Goal: Task Accomplishment & Management: Use online tool/utility

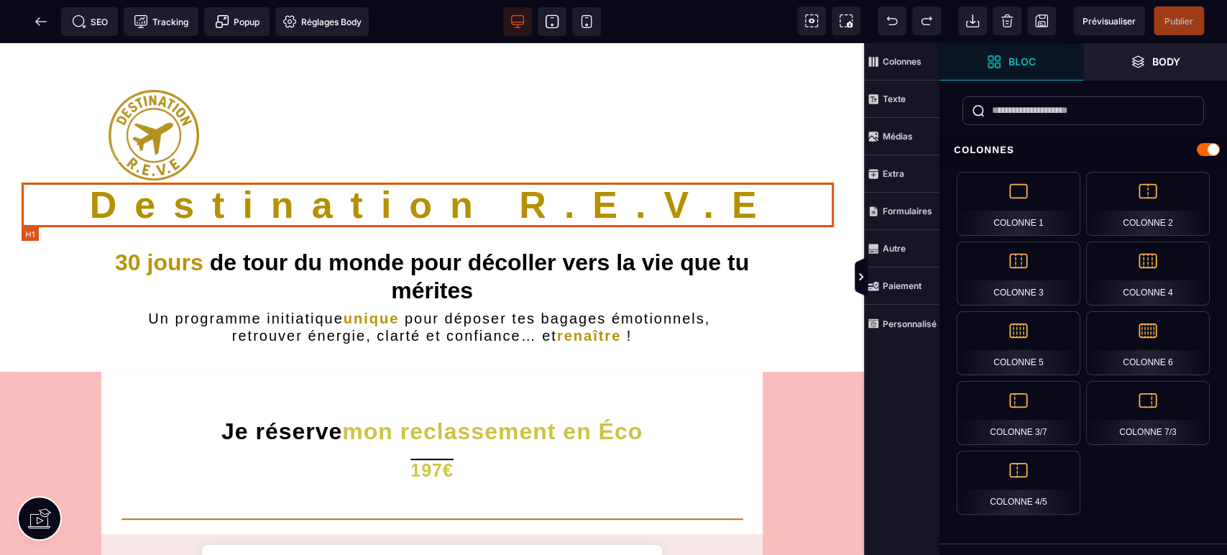
click at [719, 204] on h1 "Destination R.E.V.E" at bounding box center [432, 205] width 821 height 45
select select "***"
select select
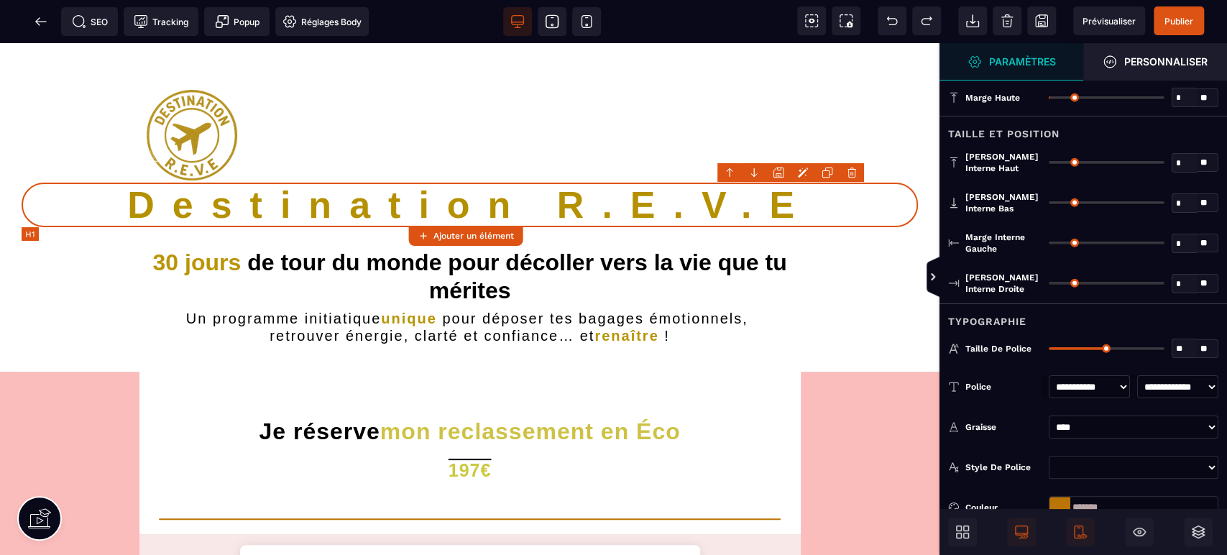
click at [719, 204] on h1 "Destination R.E.V.E" at bounding box center [470, 205] width 896 height 45
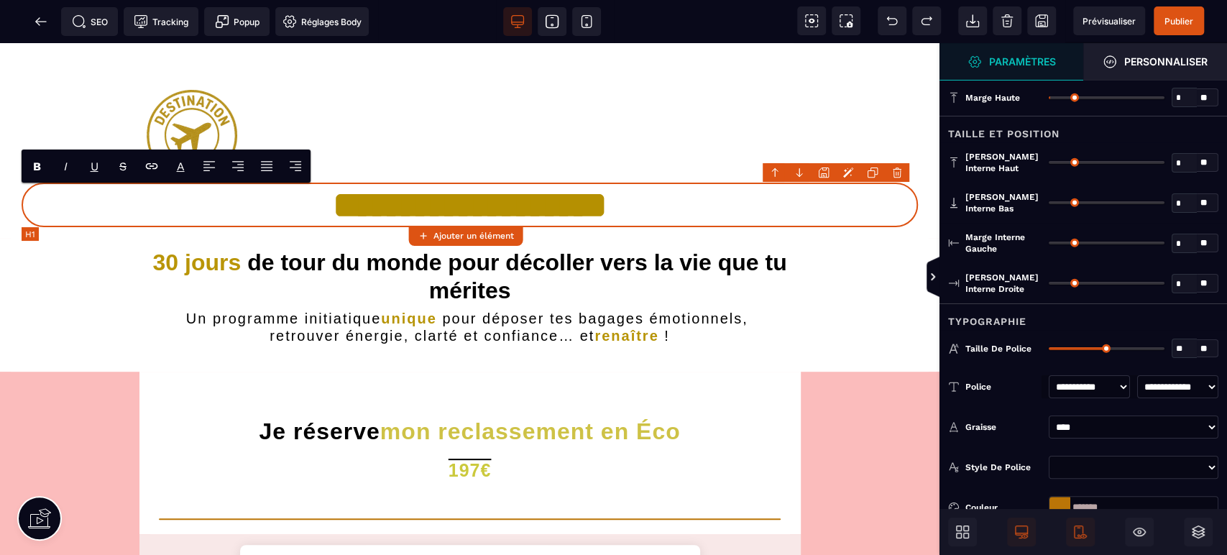
click at [772, 199] on h1 "**********" at bounding box center [470, 205] width 896 height 45
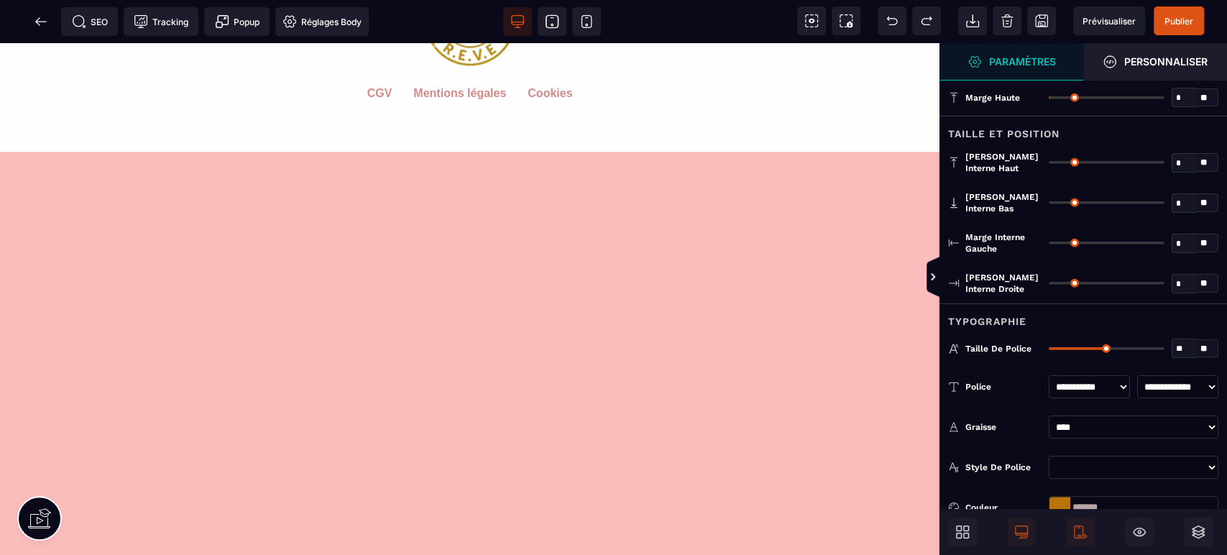
scroll to position [1384, 0]
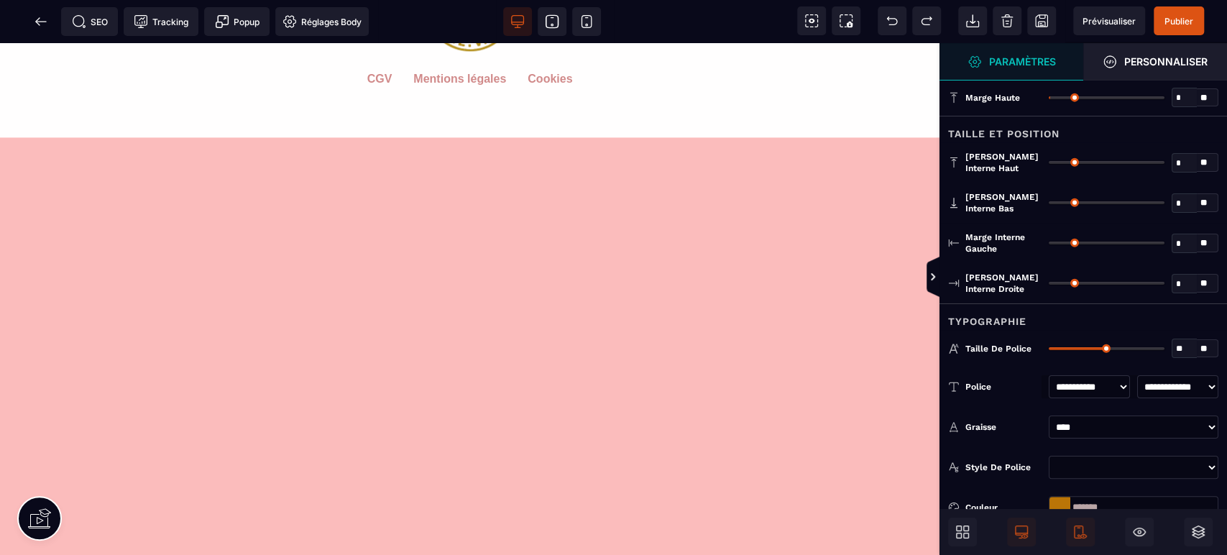
click at [1192, 12] on span "Publier" at bounding box center [1178, 20] width 50 height 29
click at [40, 21] on icon at bounding box center [40, 21] width 11 height 1
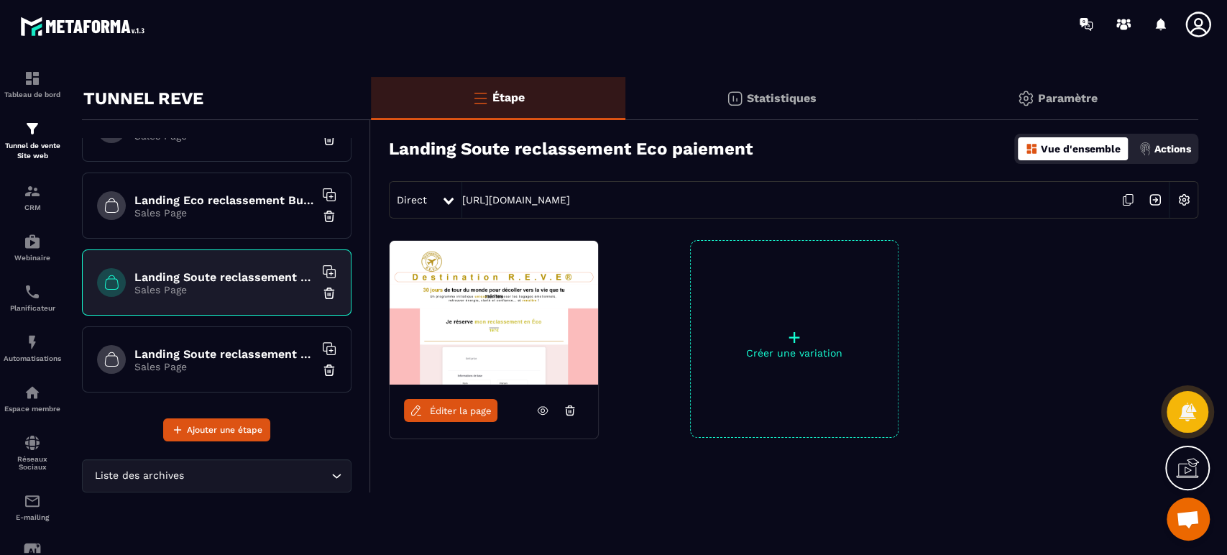
scroll to position [19, 0]
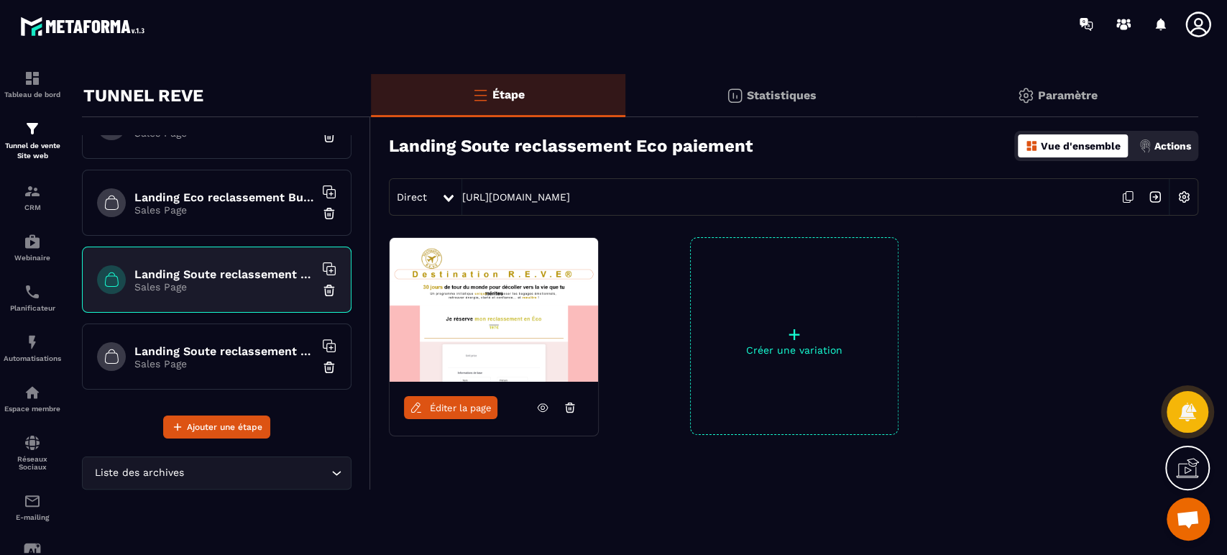
click at [246, 346] on h6 "Landing Soute reclassement Business paiement" at bounding box center [224, 351] width 180 height 14
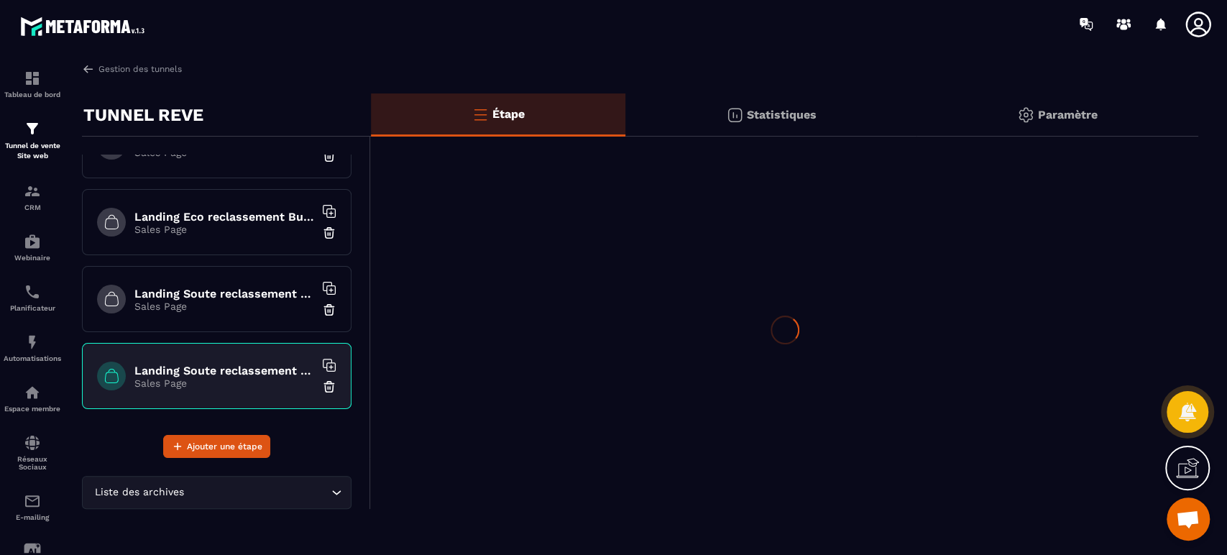
scroll to position [0, 0]
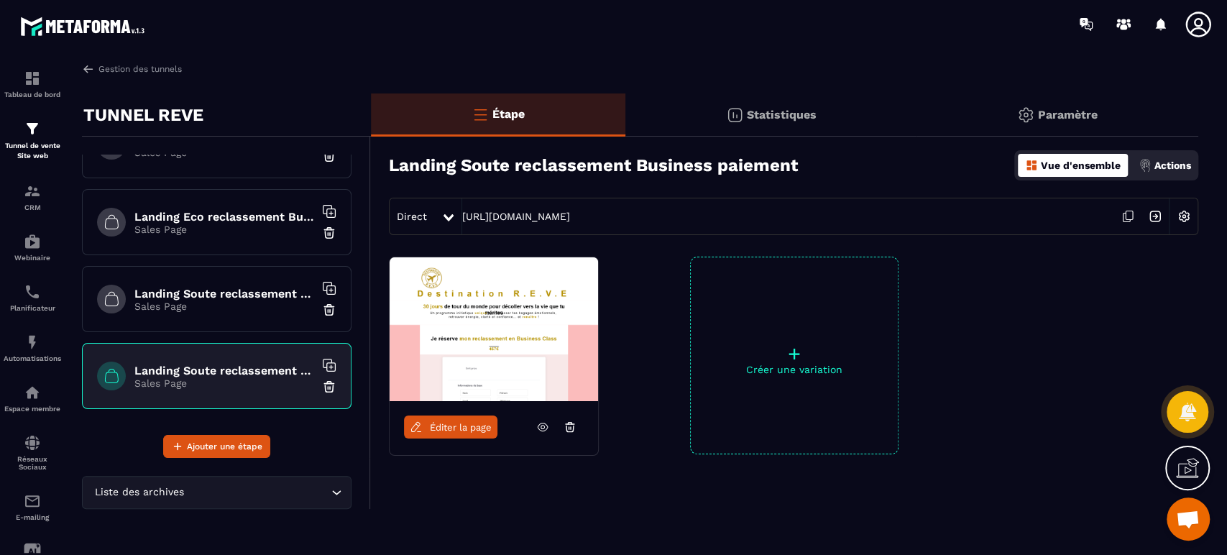
click at [442, 425] on span "Éditer la page" at bounding box center [461, 427] width 62 height 11
